Goal: Information Seeking & Learning: Compare options

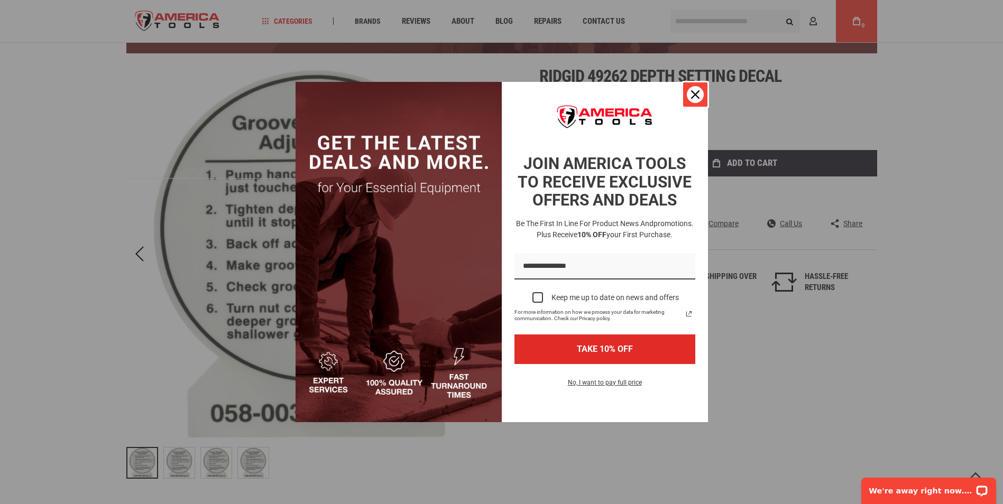
click at [693, 97] on icon "close icon" at bounding box center [695, 94] width 8 height 8
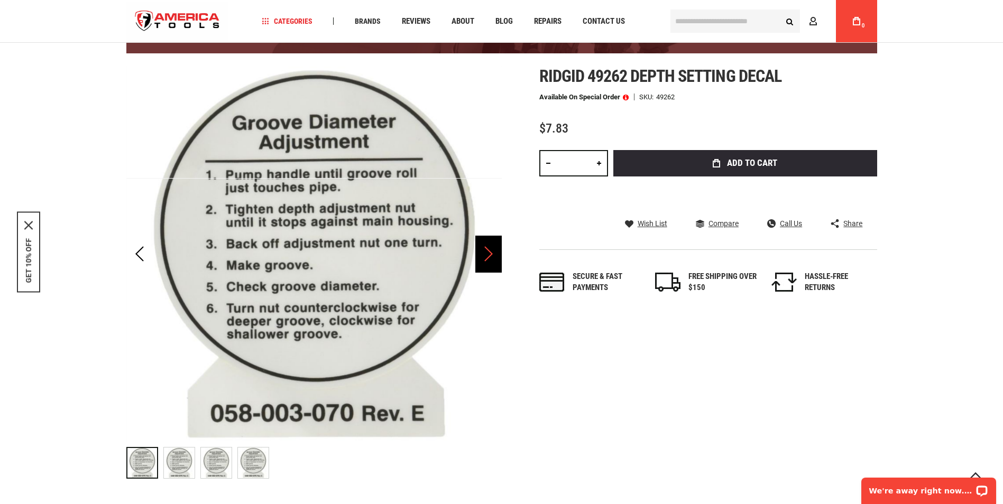
click at [491, 256] on div "Next" at bounding box center [488, 254] width 26 height 37
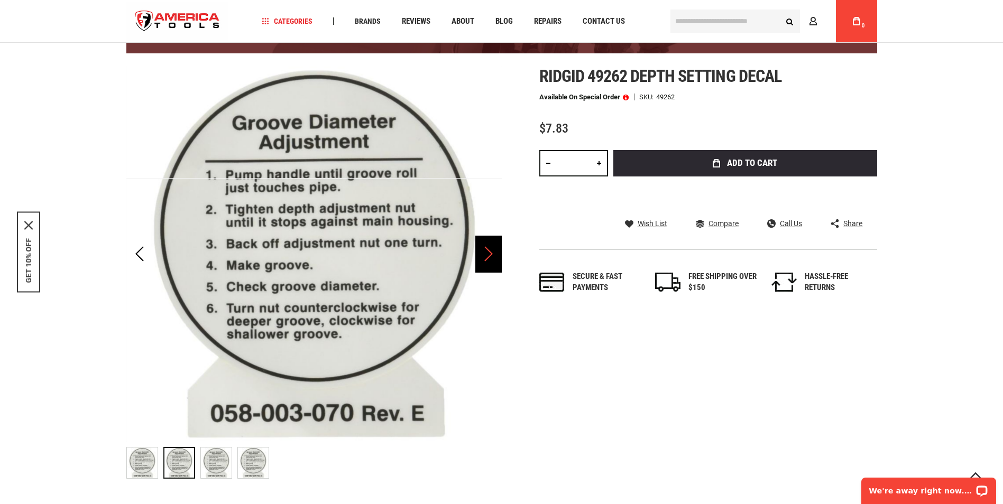
click at [491, 256] on div "Next" at bounding box center [488, 254] width 26 height 37
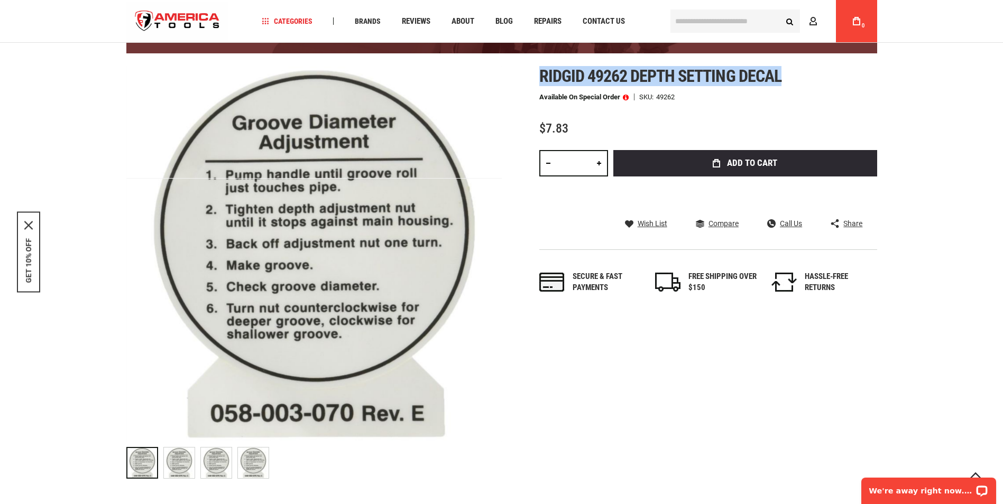
drag, startPoint x: 788, startPoint y: 76, endPoint x: 540, endPoint y: 70, distance: 248.0
click at [540, 70] on h1 "Ridgid 49262 depth setting decal" at bounding box center [708, 76] width 338 height 19
copy span "Ridgid 49262 depth setting decal"
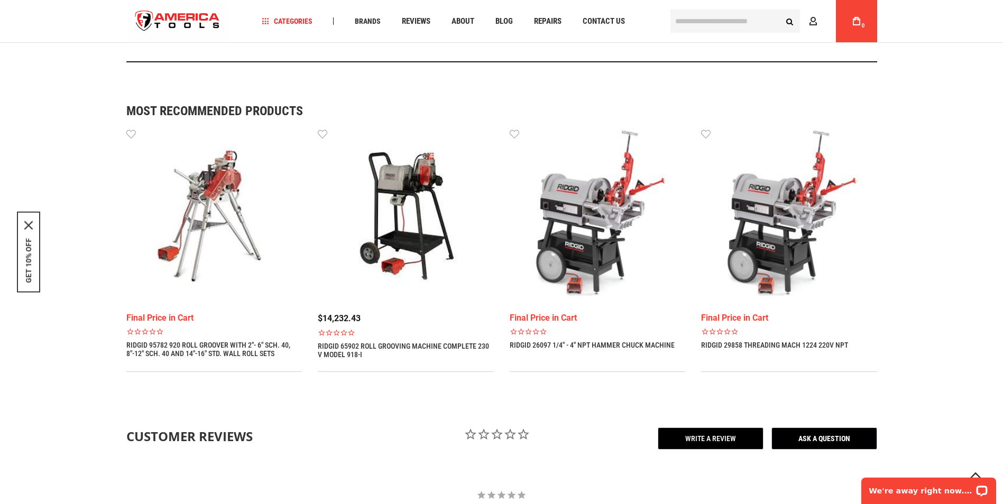
scroll to position [777, 0]
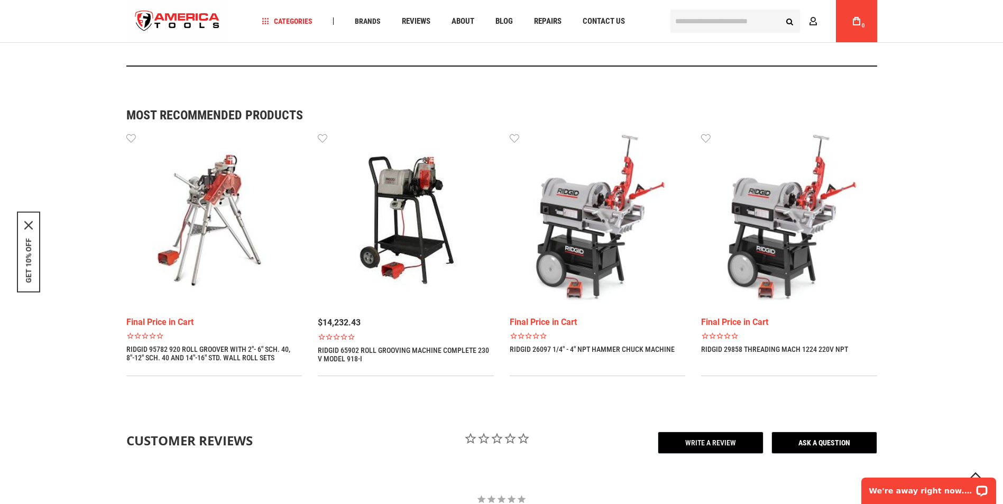
click at [428, 351] on link "RIDGID 65902 Roll Grooving Machine Complete 230 V Model 918-I" at bounding box center [406, 354] width 176 height 17
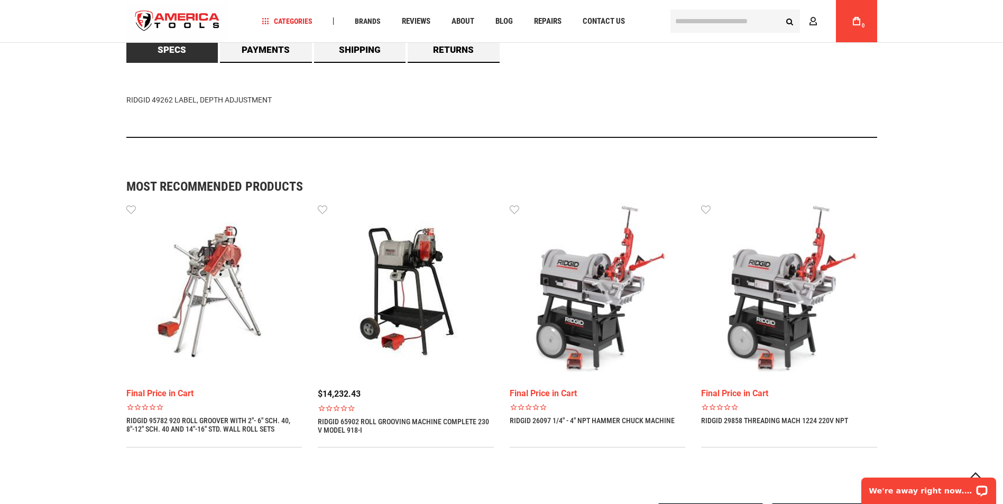
click at [593, 281] on img at bounding box center [598, 292] width 176 height 176
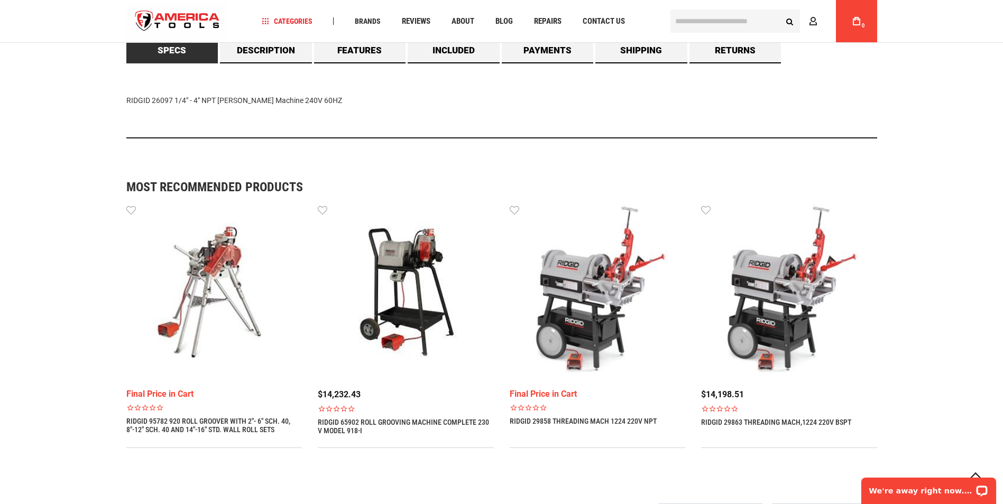
scroll to position [687, 0]
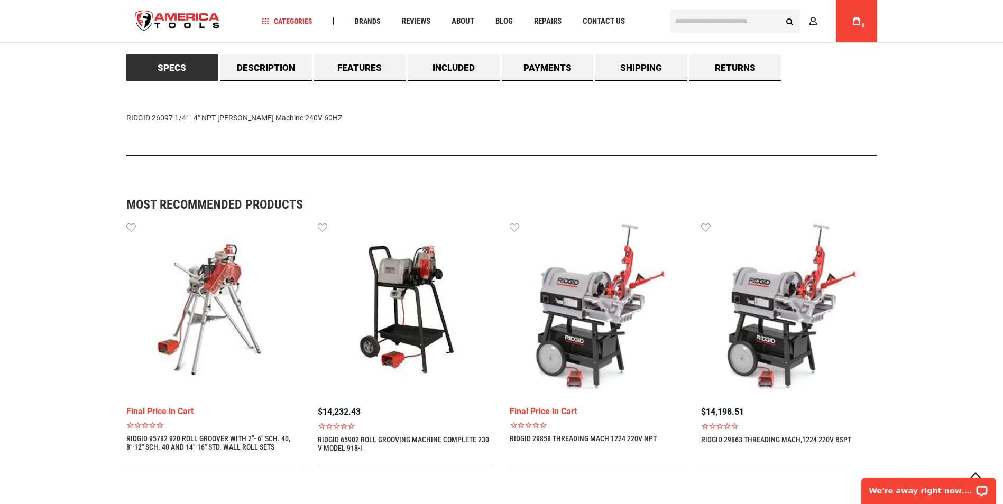
click at [220, 271] on img at bounding box center [214, 310] width 176 height 176
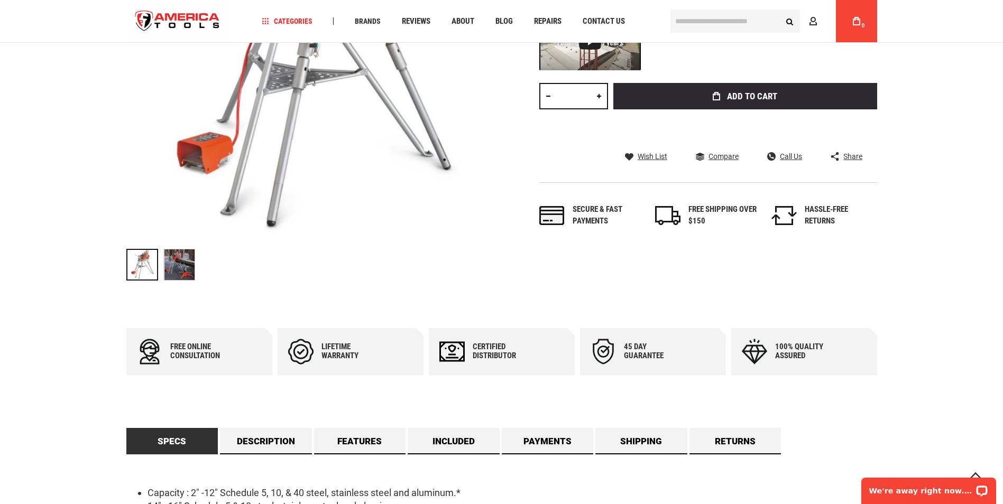
scroll to position [317, 0]
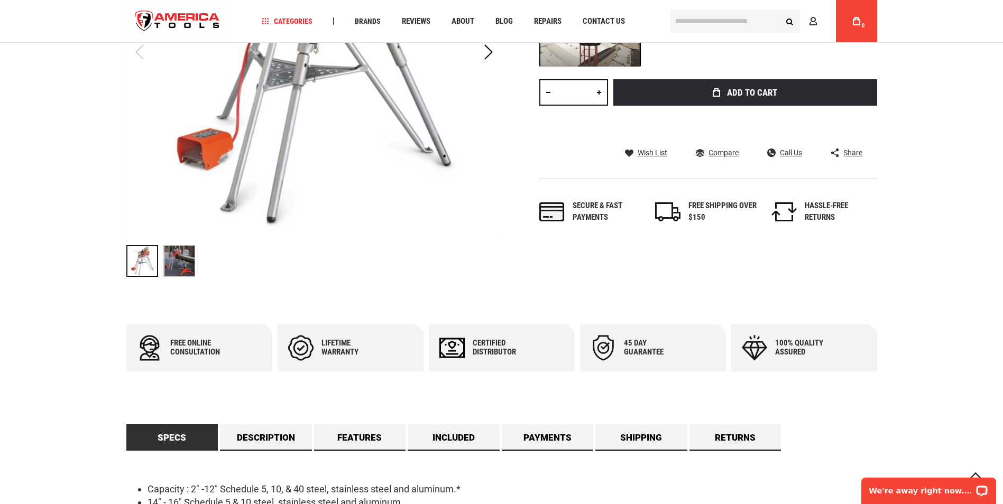
click at [182, 261] on img at bounding box center [179, 261] width 31 height 31
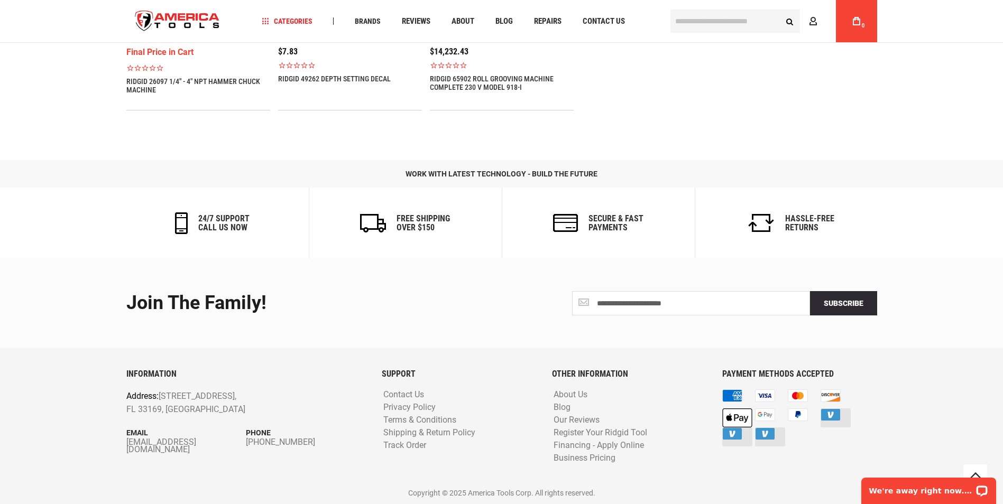
scroll to position [1563, 0]
